Goal: Information Seeking & Learning: Learn about a topic

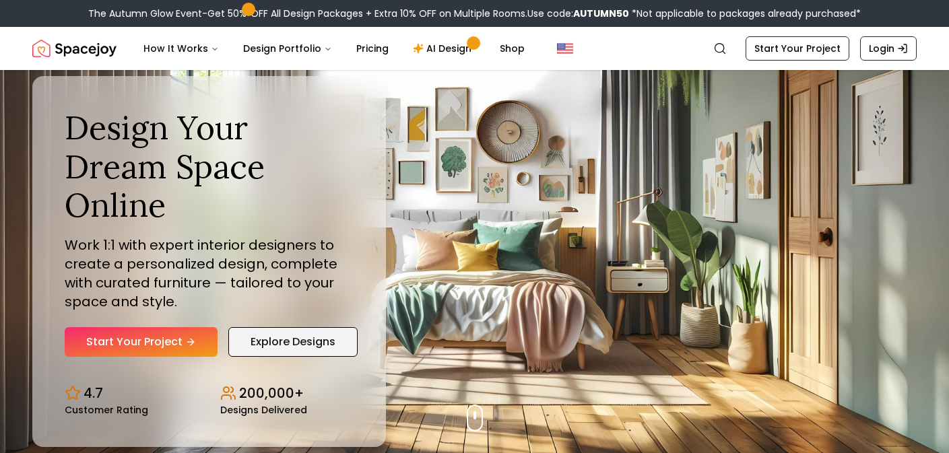
click at [287, 347] on link "Explore Designs" at bounding box center [292, 342] width 129 height 30
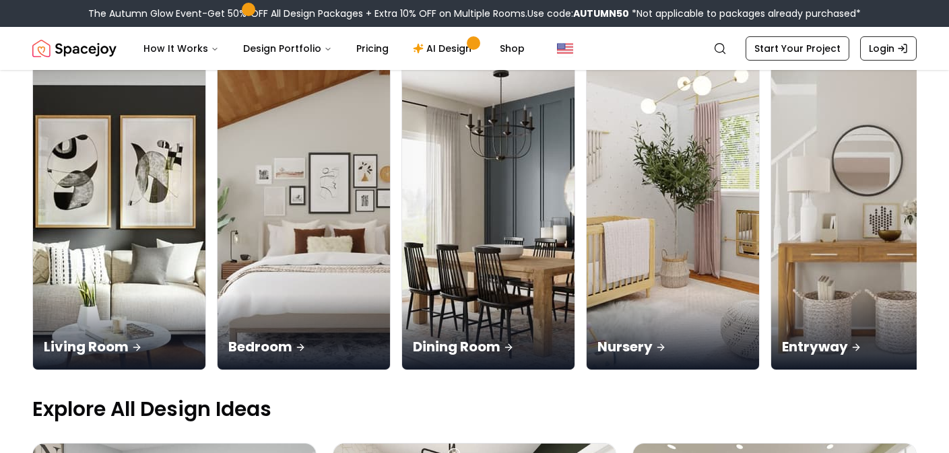
scroll to position [124, 0]
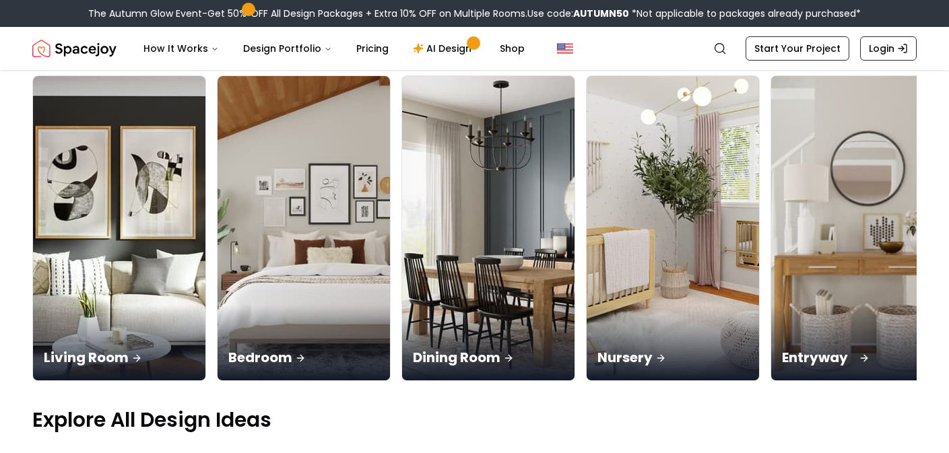
click at [767, 187] on img at bounding box center [857, 229] width 181 height 320
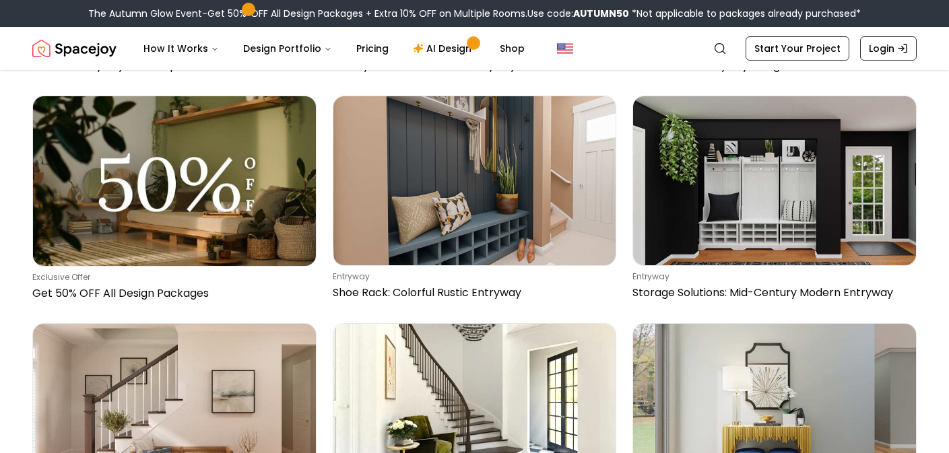
scroll to position [3270, 0]
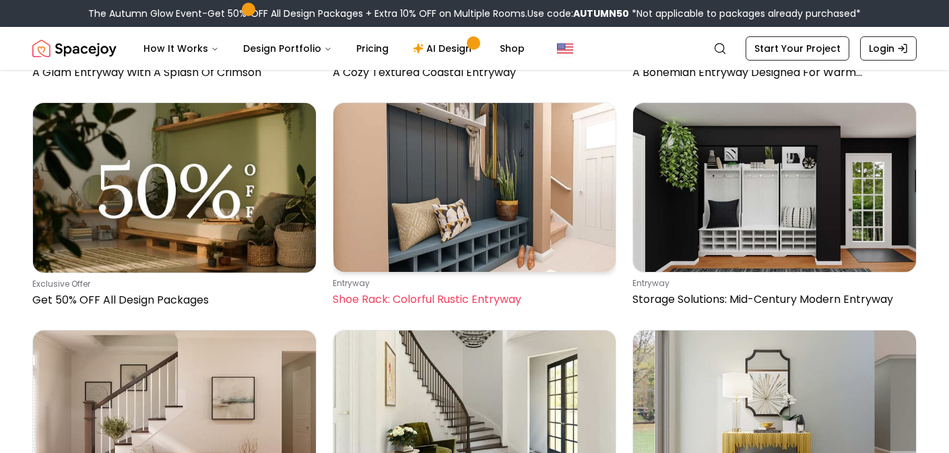
click at [447, 304] on p "Shoe Rack: Colorful Rustic Entryway" at bounding box center [472, 299] width 279 height 16
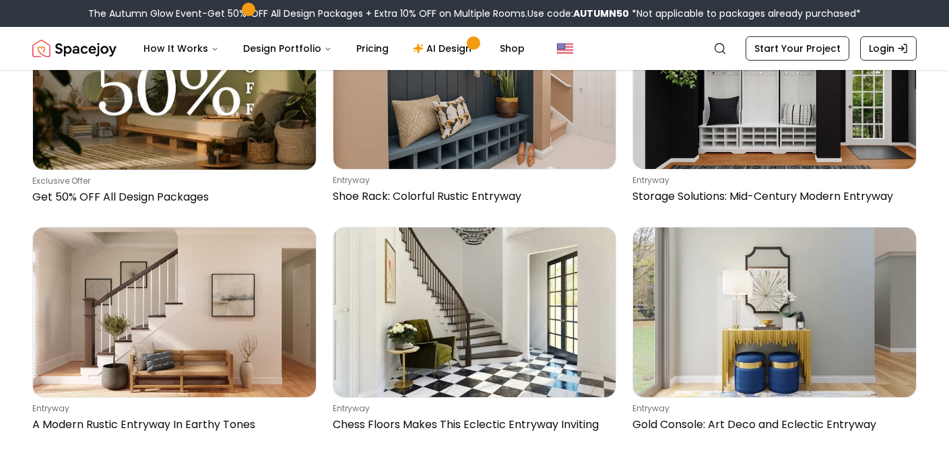
scroll to position [3357, 0]
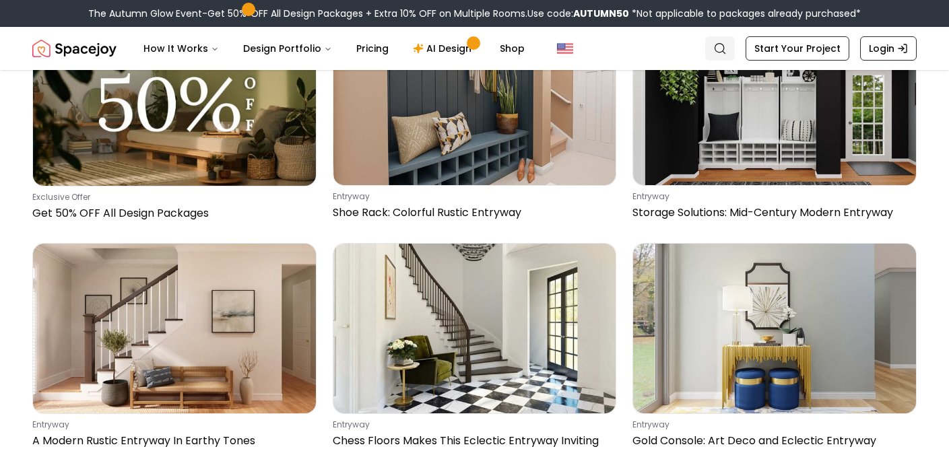
click at [724, 50] on circle "Global" at bounding box center [719, 48] width 9 height 9
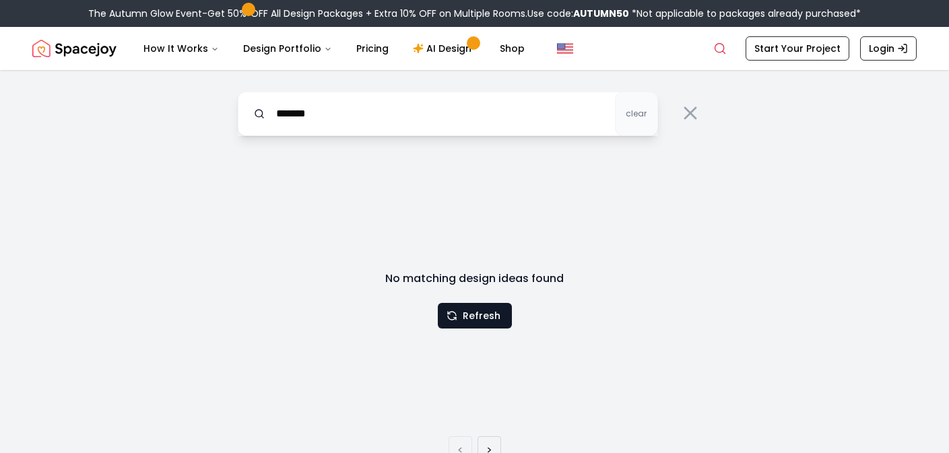
drag, startPoint x: 336, startPoint y: 114, endPoint x: 236, endPoint y: 103, distance: 100.9
click at [236, 103] on div "******* clear" at bounding box center [474, 109] width 517 height 79
type input "*"
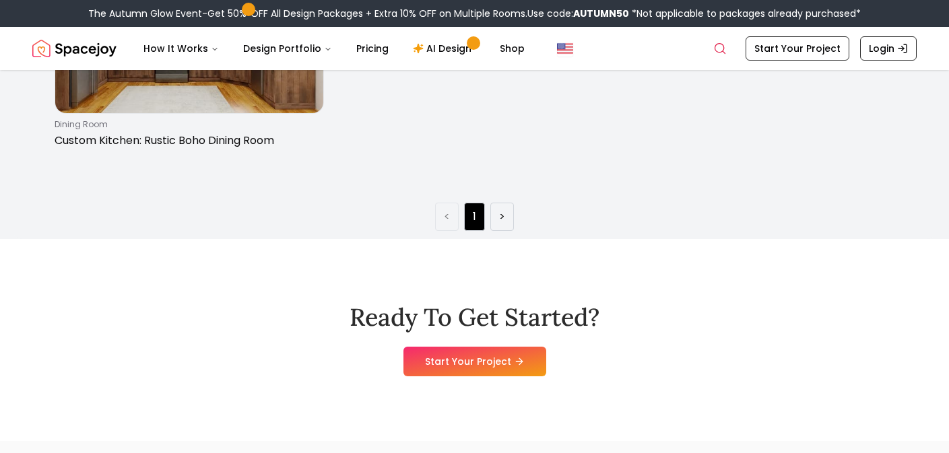
scroll to position [664, 0]
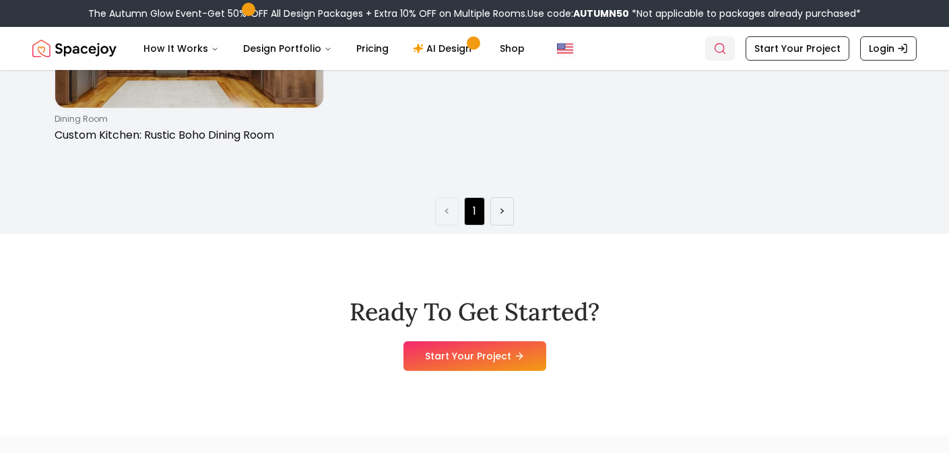
click at [726, 55] on icon "Global" at bounding box center [719, 48] width 13 height 13
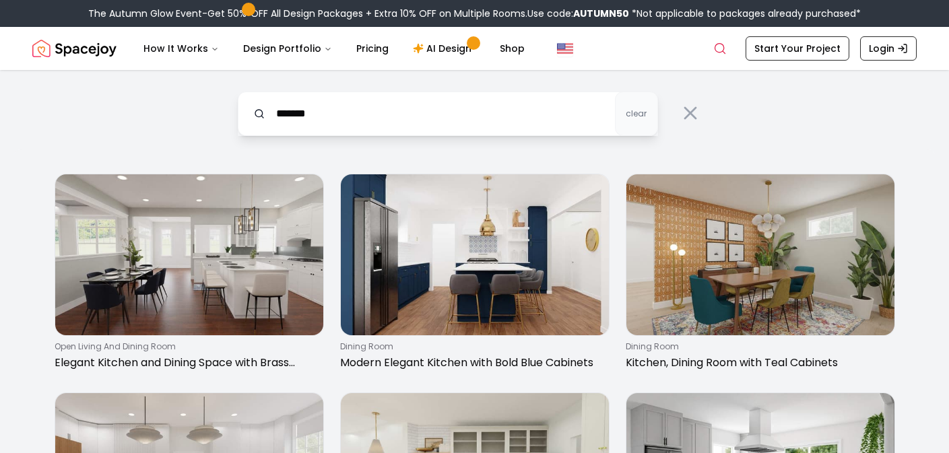
scroll to position [0, 0]
click at [497, 101] on input "*******" at bounding box center [448, 114] width 420 height 44
type input "******"
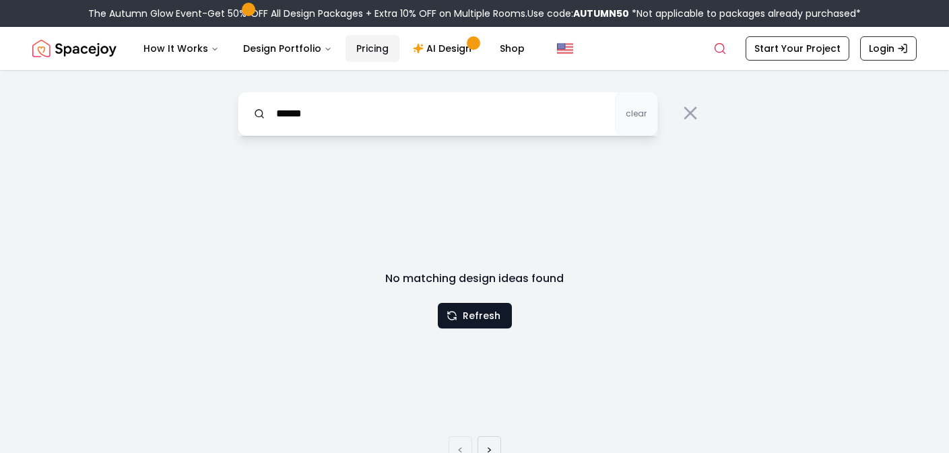
click at [370, 51] on link "Pricing" at bounding box center [372, 48] width 54 height 27
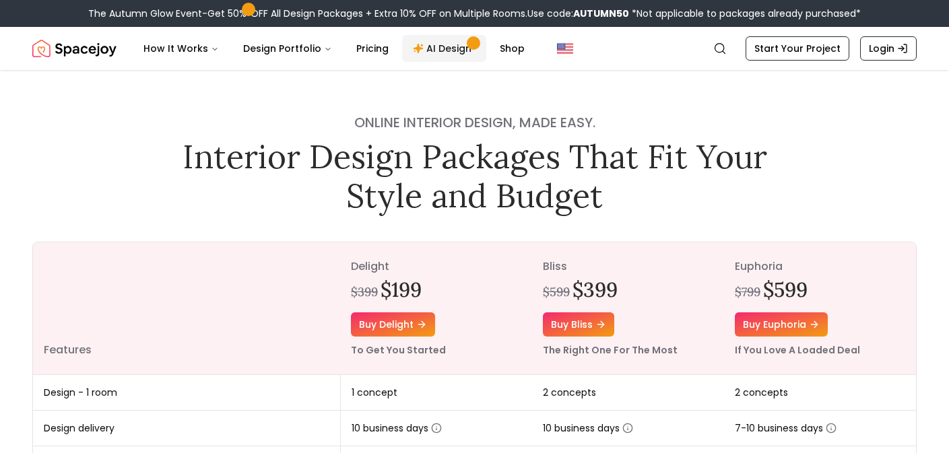
click at [432, 53] on link "AI Design" at bounding box center [444, 48] width 84 height 27
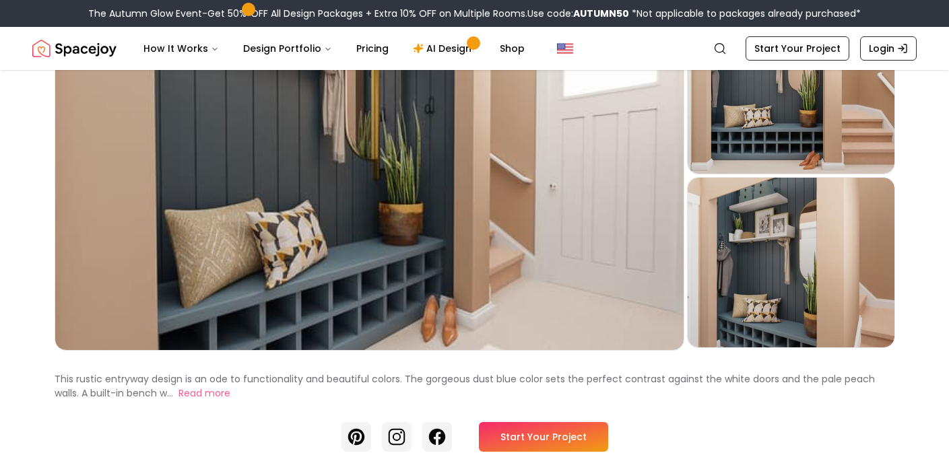
scroll to position [139, 0]
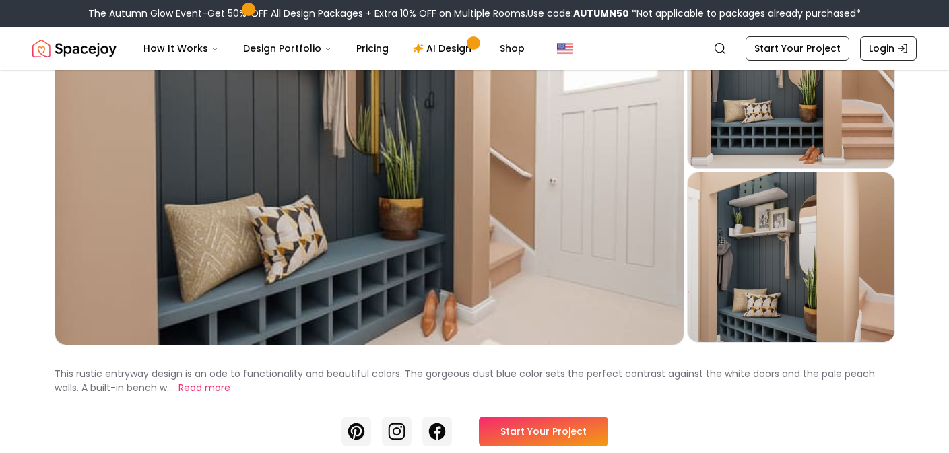
click at [185, 389] on button "Read more" at bounding box center [204, 388] width 52 height 14
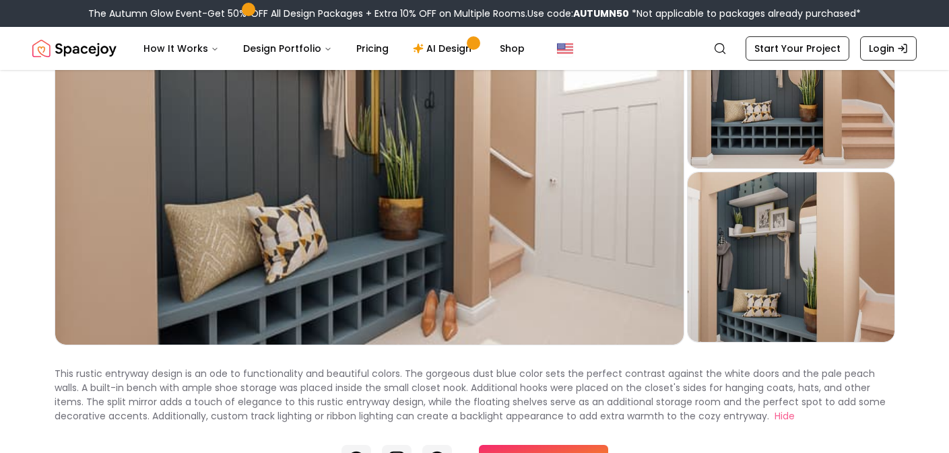
click at [269, 388] on p "This rustic entryway design is an ode to functionality and beautiful colors. Th…" at bounding box center [470, 395] width 831 height 56
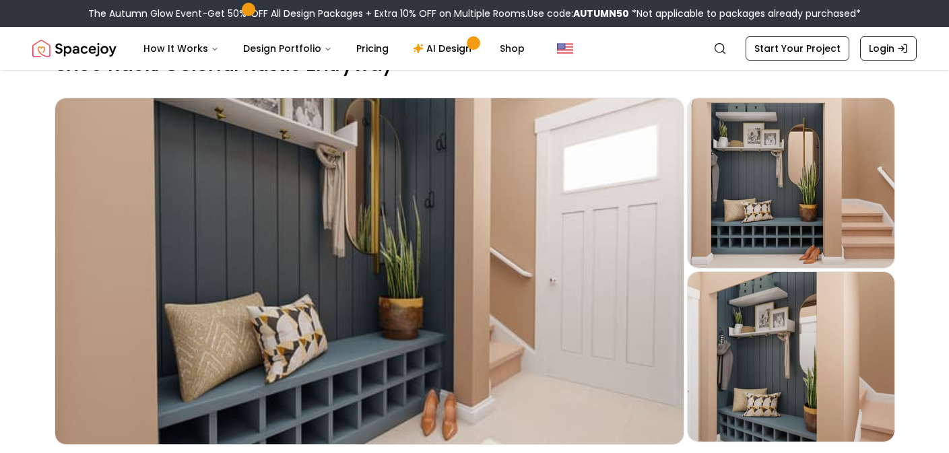
scroll to position [38, 0]
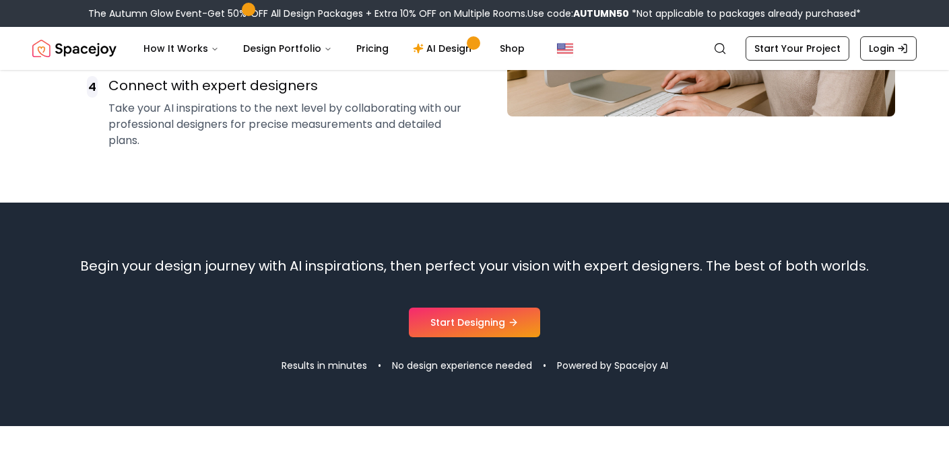
scroll to position [1190, 0]
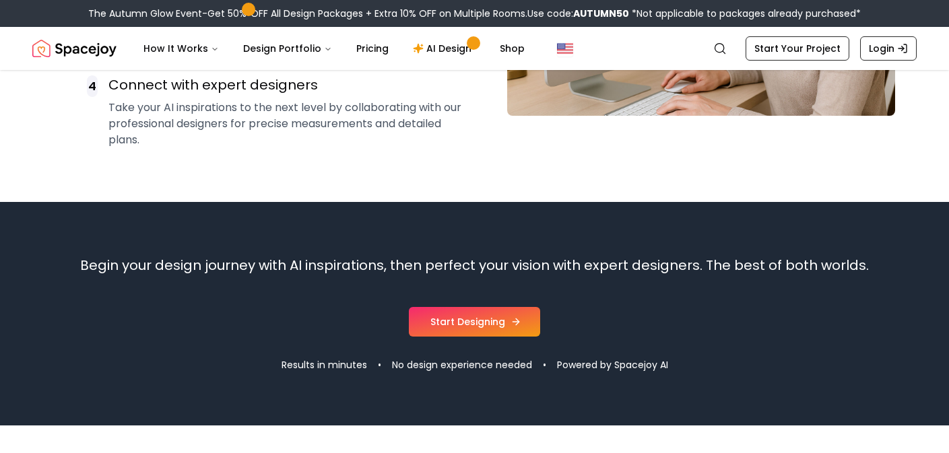
click at [474, 318] on link "Start Designing" at bounding box center [474, 322] width 131 height 30
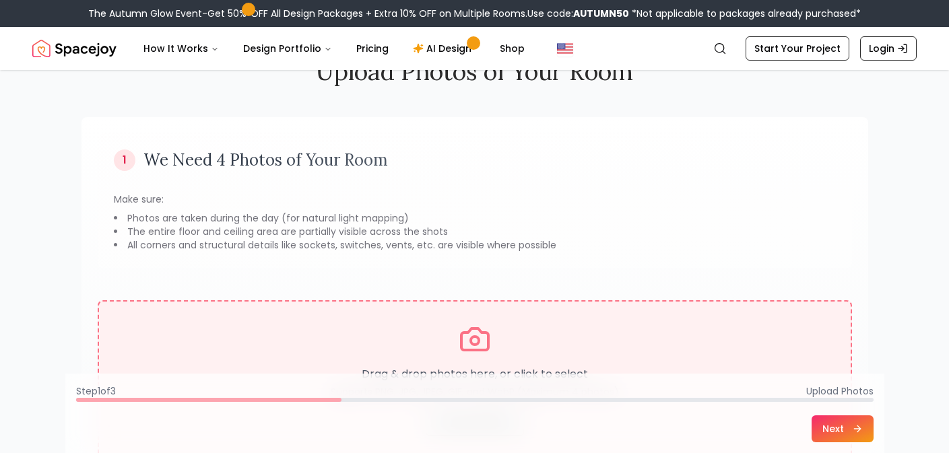
scroll to position [48, 0]
